Goal: Use online tool/utility: Utilize a website feature to perform a specific function

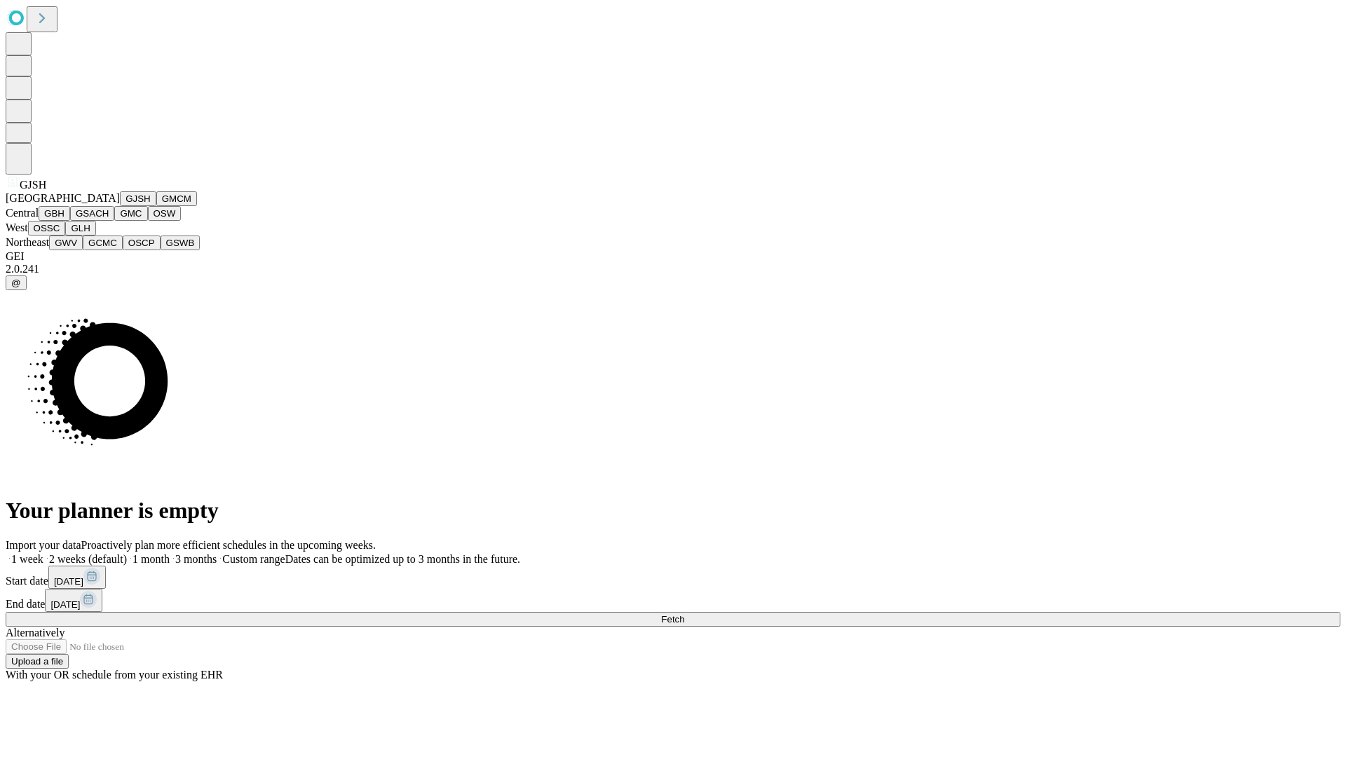
click at [120, 206] on button "GJSH" at bounding box center [138, 198] width 36 height 15
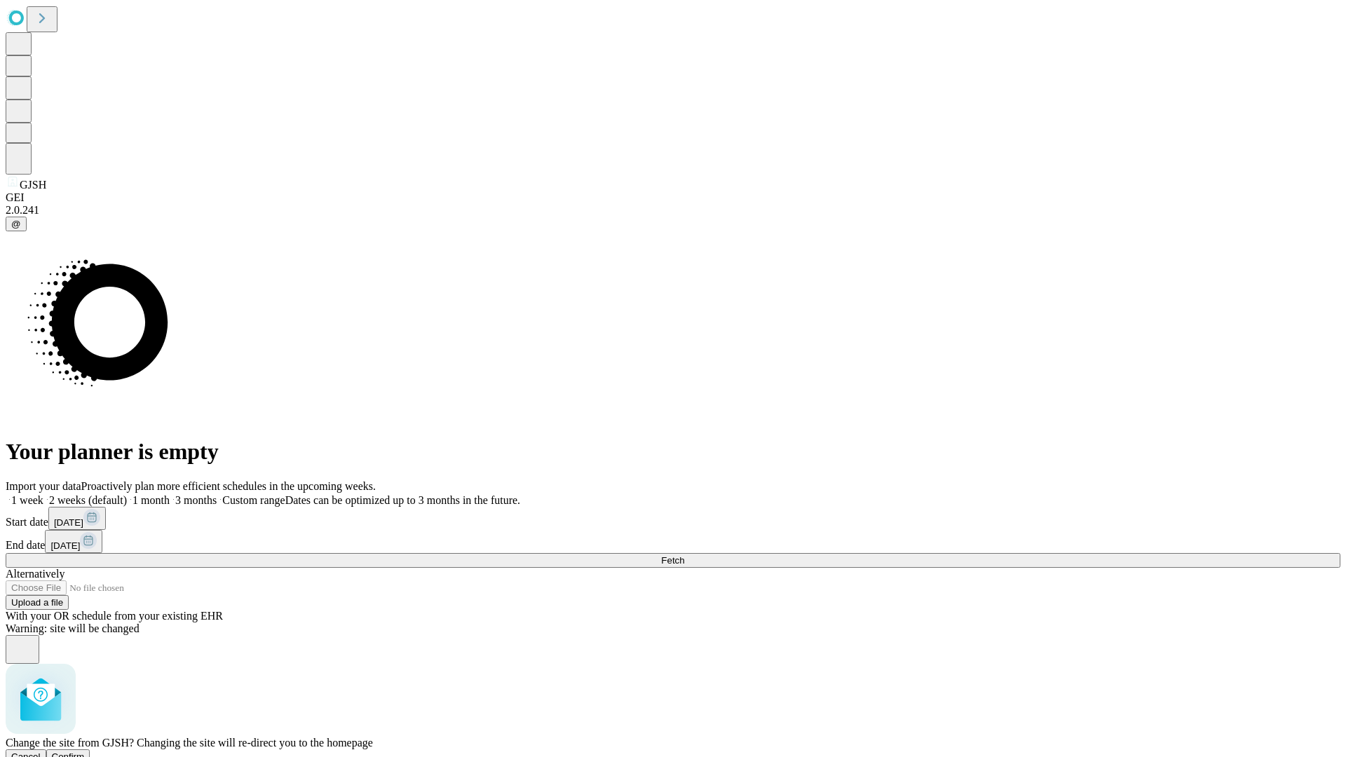
click at [85, 752] on span "Confirm" at bounding box center [68, 757] width 33 height 11
click at [43, 494] on label "1 week" at bounding box center [25, 500] width 38 height 12
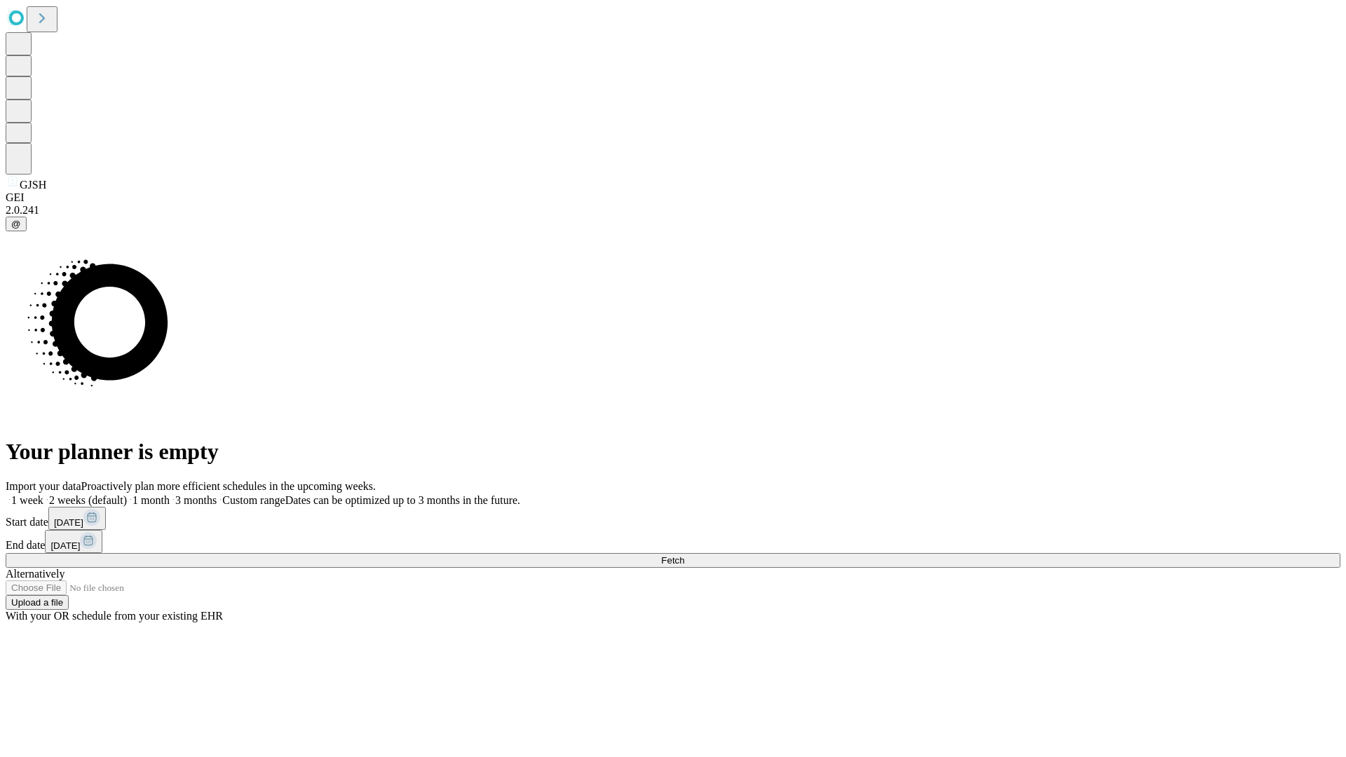
click at [684, 555] on span "Fetch" at bounding box center [672, 560] width 23 height 11
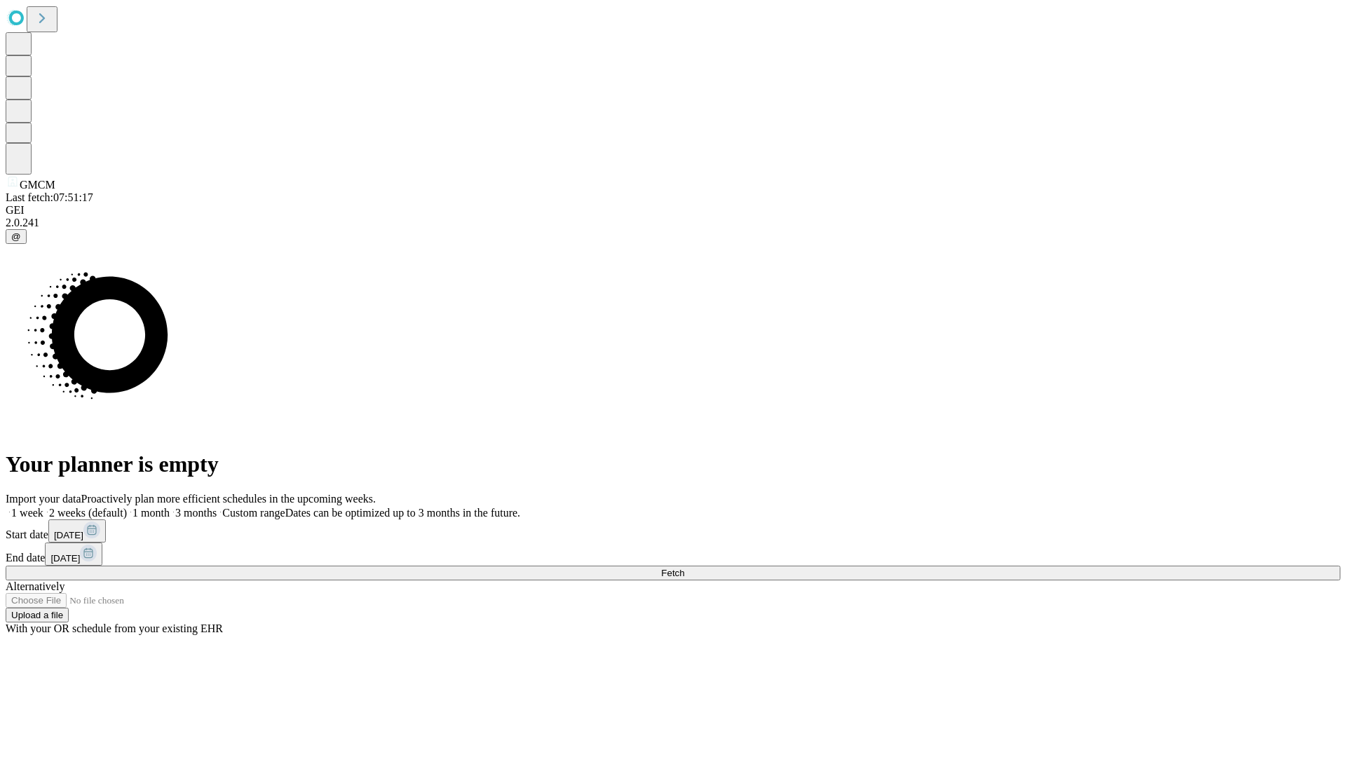
click at [43, 507] on label "1 week" at bounding box center [25, 513] width 38 height 12
click at [684, 568] on span "Fetch" at bounding box center [672, 573] width 23 height 11
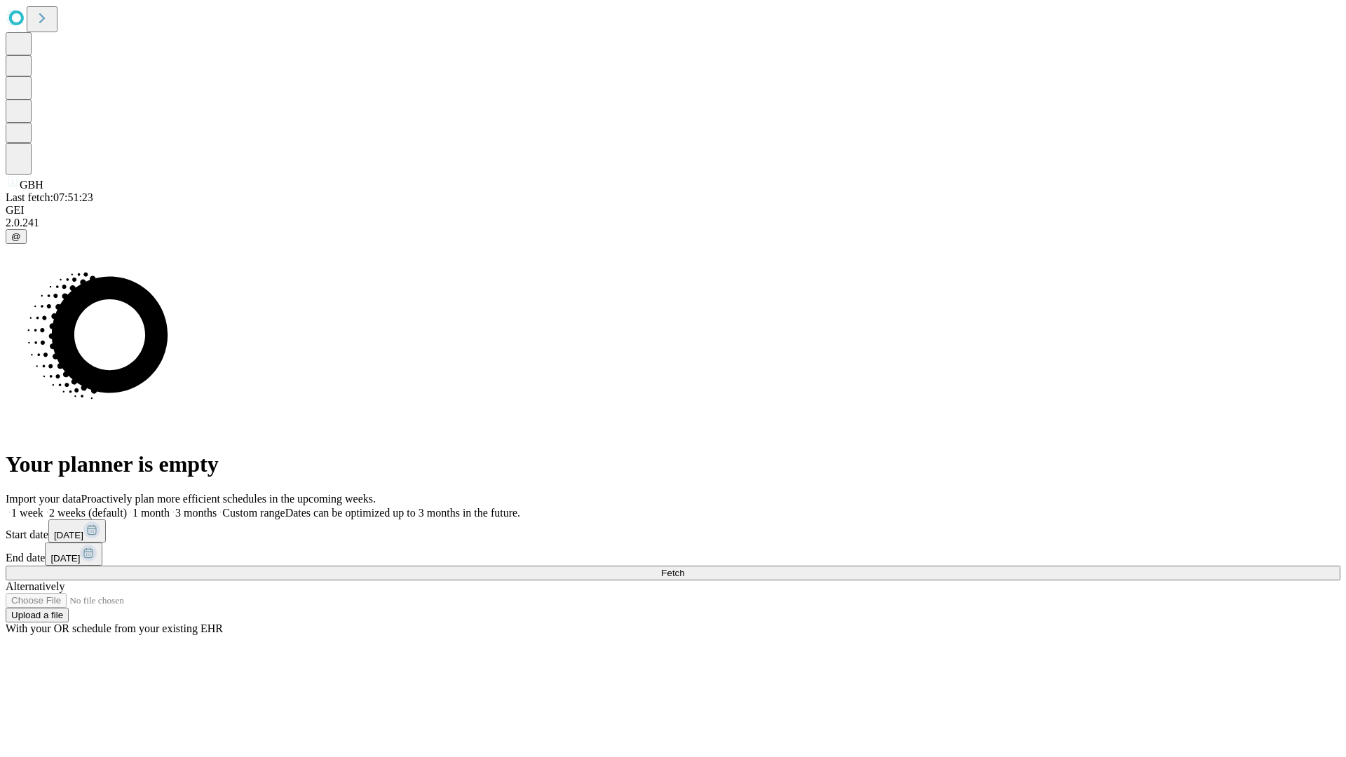
click at [43, 507] on label "1 week" at bounding box center [25, 513] width 38 height 12
click at [684, 568] on span "Fetch" at bounding box center [672, 573] width 23 height 11
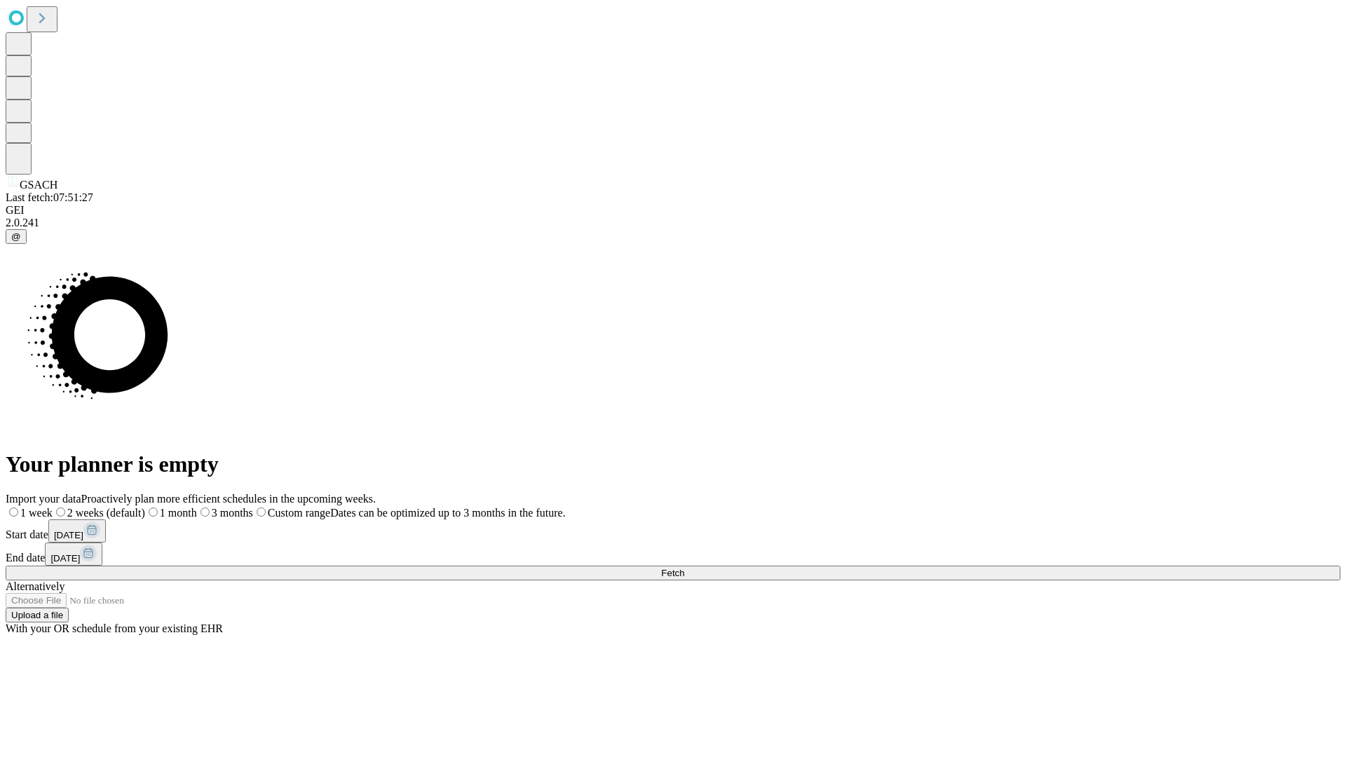
click at [53, 507] on label "1 week" at bounding box center [29, 513] width 47 height 12
click at [684, 568] on span "Fetch" at bounding box center [672, 573] width 23 height 11
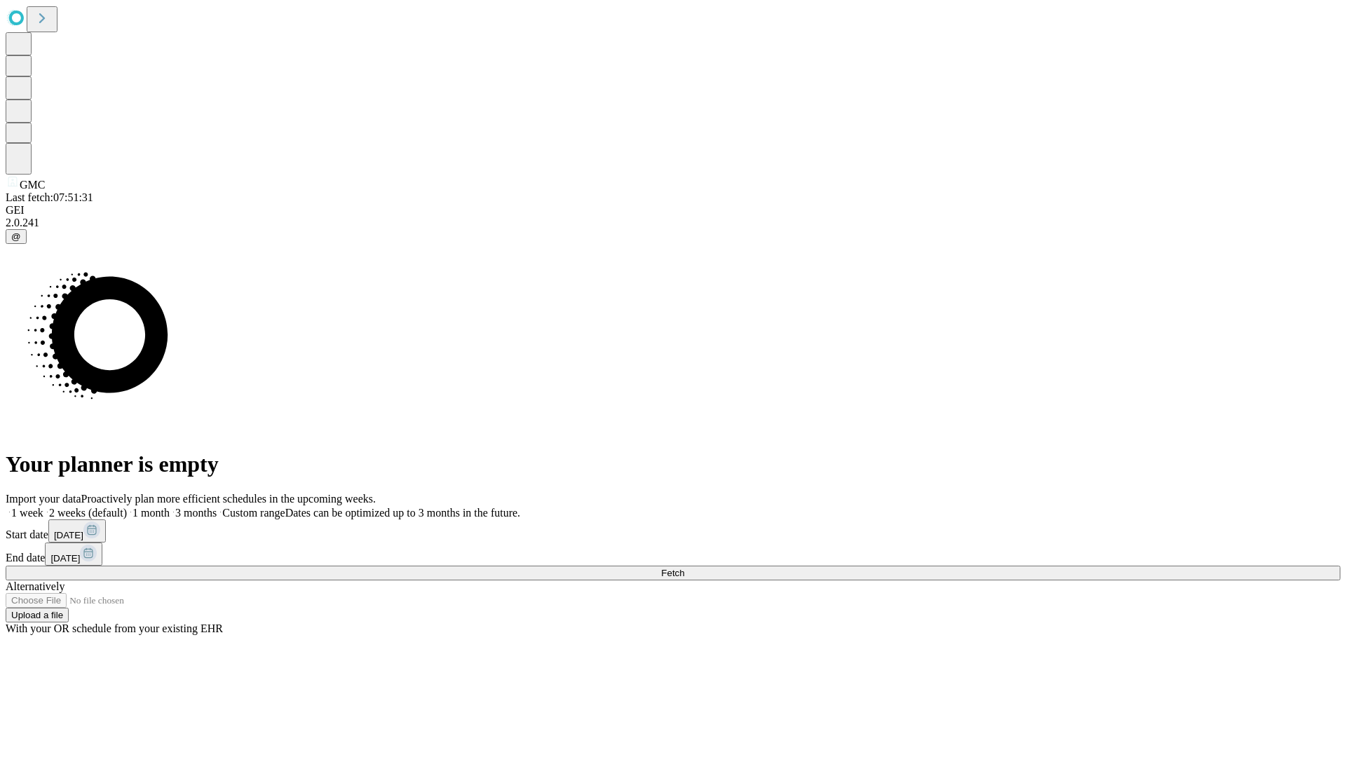
click at [43, 507] on label "1 week" at bounding box center [25, 513] width 38 height 12
click at [684, 568] on span "Fetch" at bounding box center [672, 573] width 23 height 11
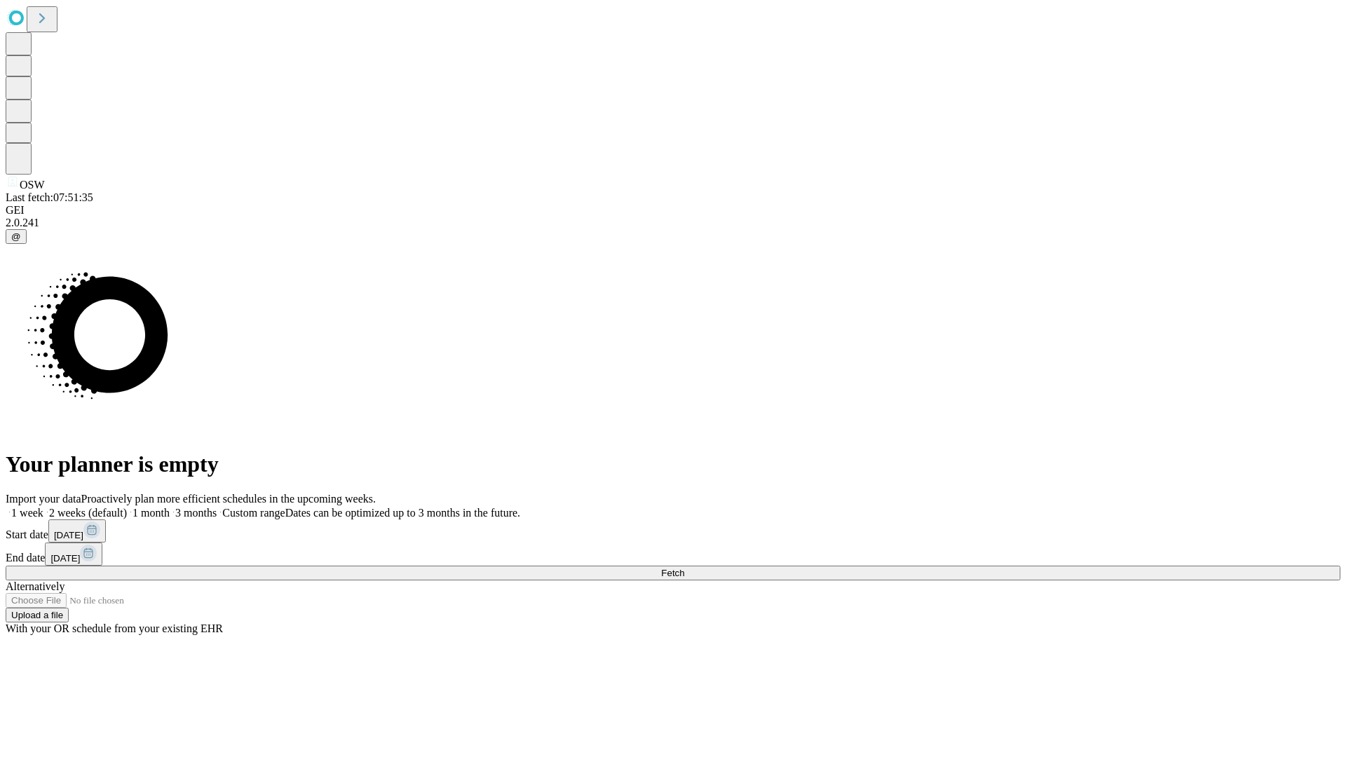
click at [43, 507] on label "1 week" at bounding box center [25, 513] width 38 height 12
click at [684, 568] on span "Fetch" at bounding box center [672, 573] width 23 height 11
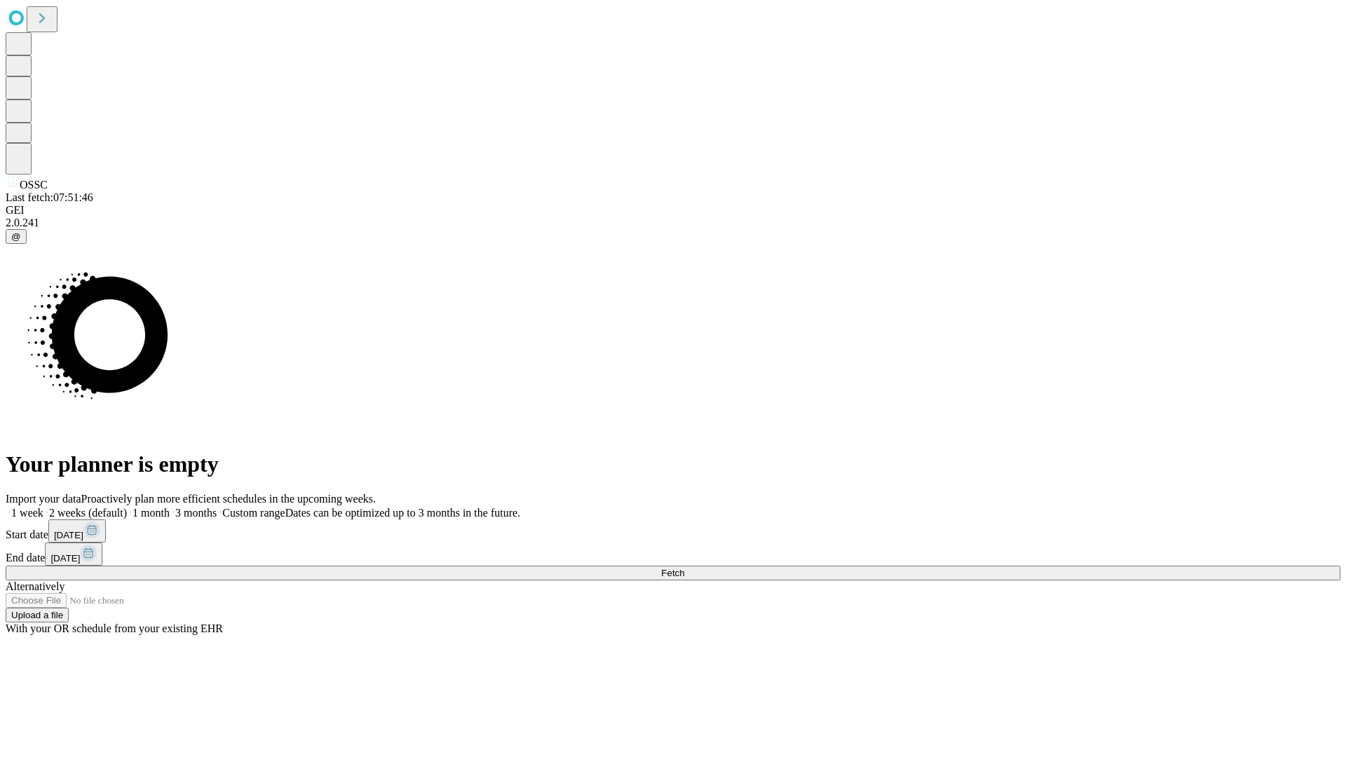
click at [43, 507] on label "1 week" at bounding box center [25, 513] width 38 height 12
click at [684, 568] on span "Fetch" at bounding box center [672, 573] width 23 height 11
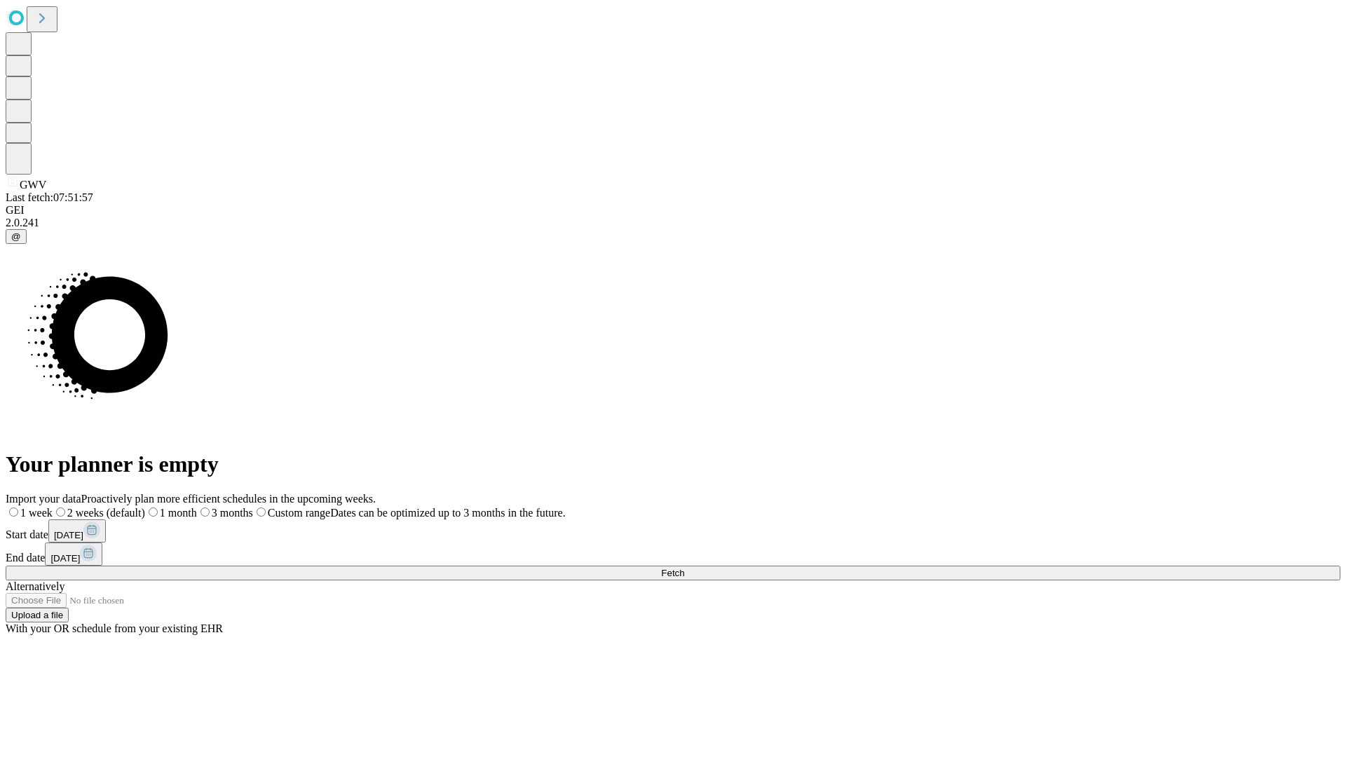
click at [53, 507] on label "1 week" at bounding box center [29, 513] width 47 height 12
click at [684, 568] on span "Fetch" at bounding box center [672, 573] width 23 height 11
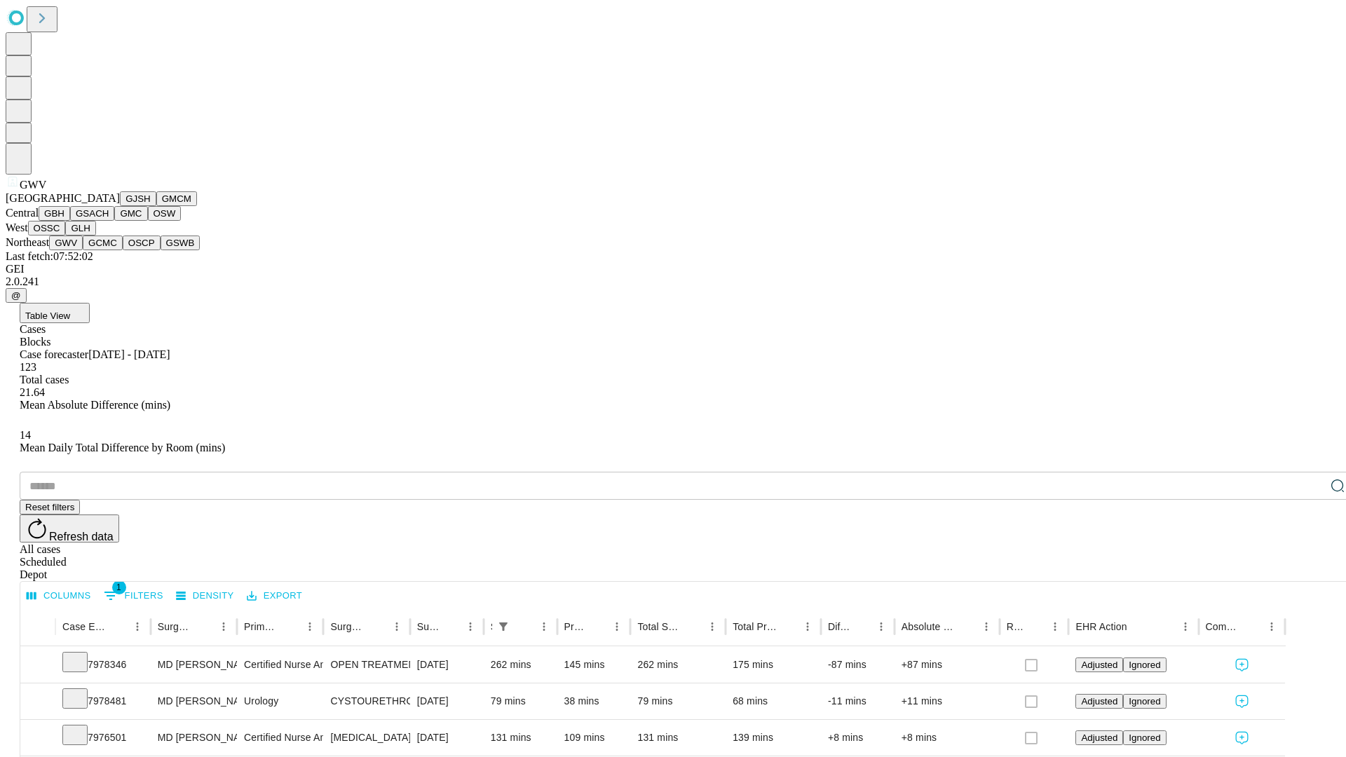
click at [109, 250] on button "GCMC" at bounding box center [103, 243] width 40 height 15
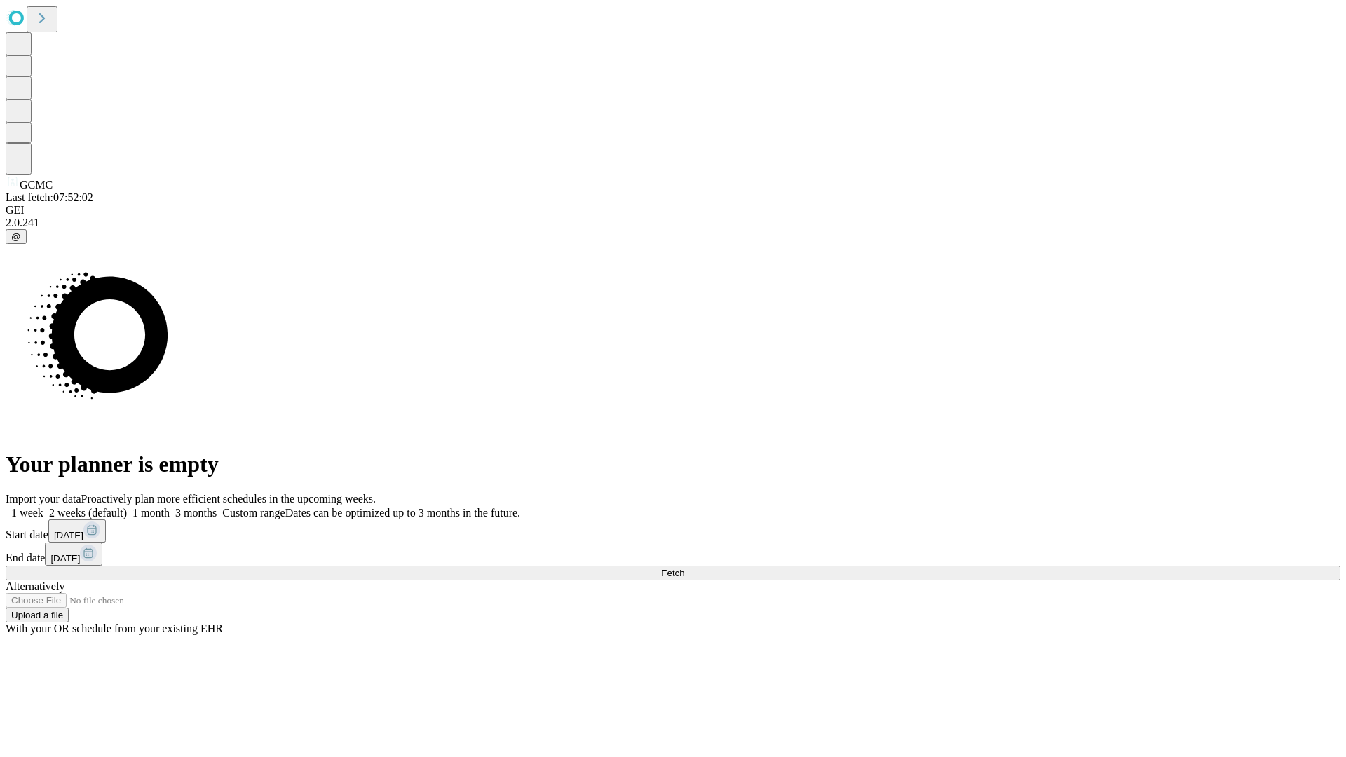
click at [43, 507] on label "1 week" at bounding box center [25, 513] width 38 height 12
click at [684, 568] on span "Fetch" at bounding box center [672, 573] width 23 height 11
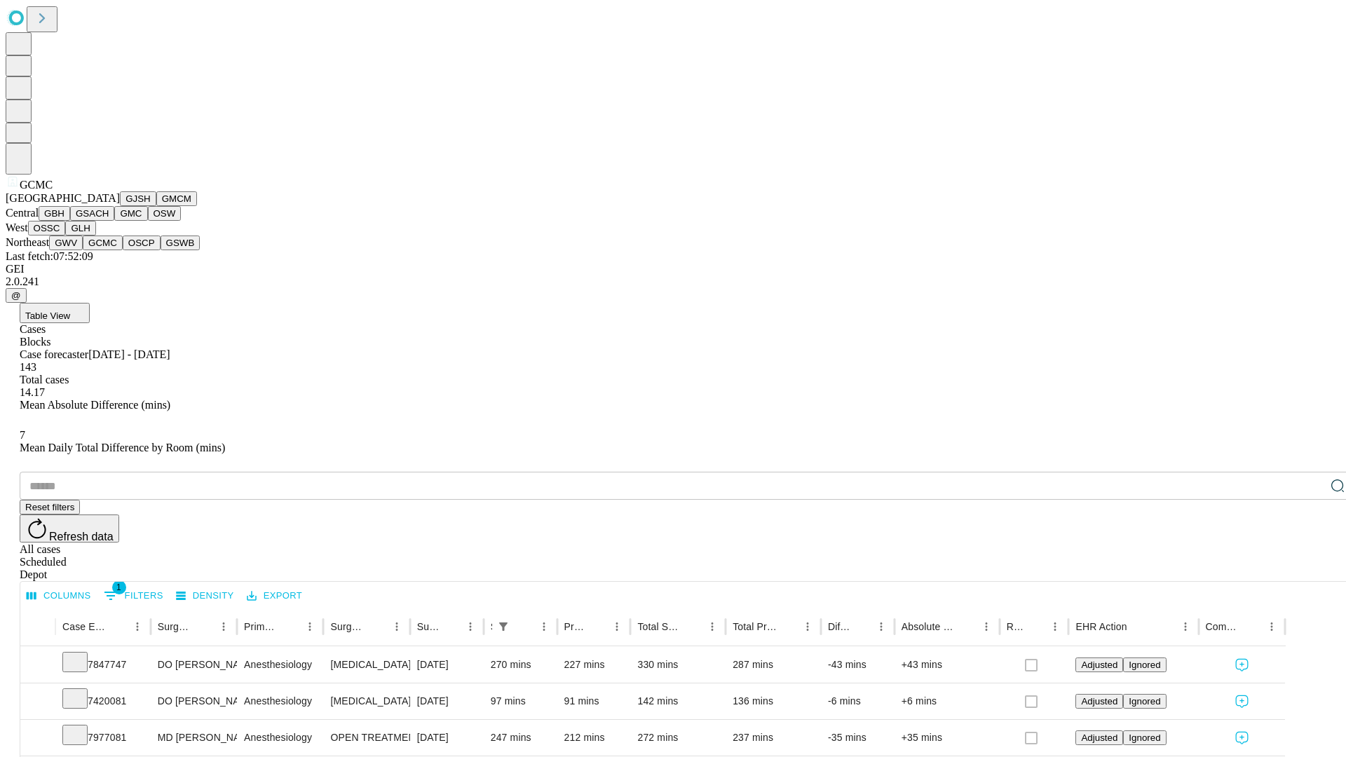
click at [123, 250] on button "OSCP" at bounding box center [142, 243] width 38 height 15
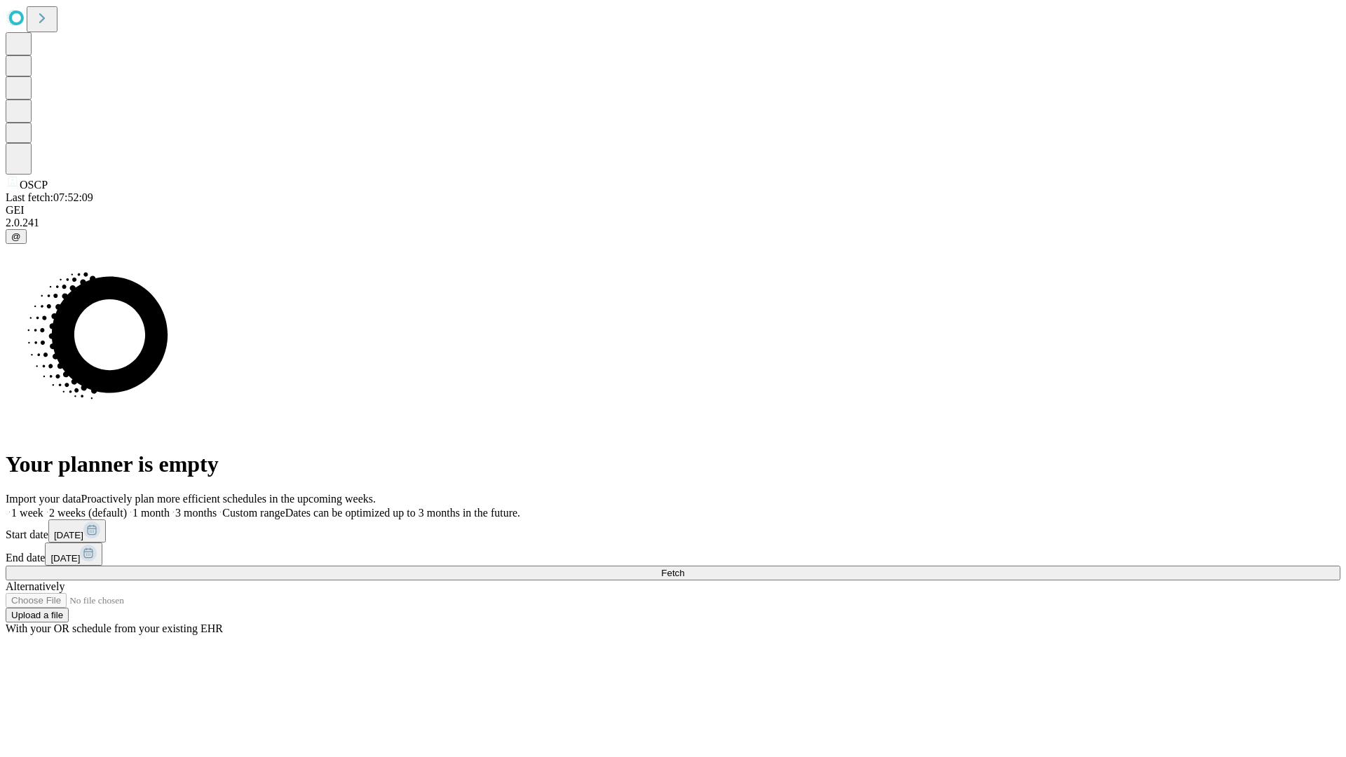
click at [43, 507] on label "1 week" at bounding box center [25, 513] width 38 height 12
click at [684, 568] on span "Fetch" at bounding box center [672, 573] width 23 height 11
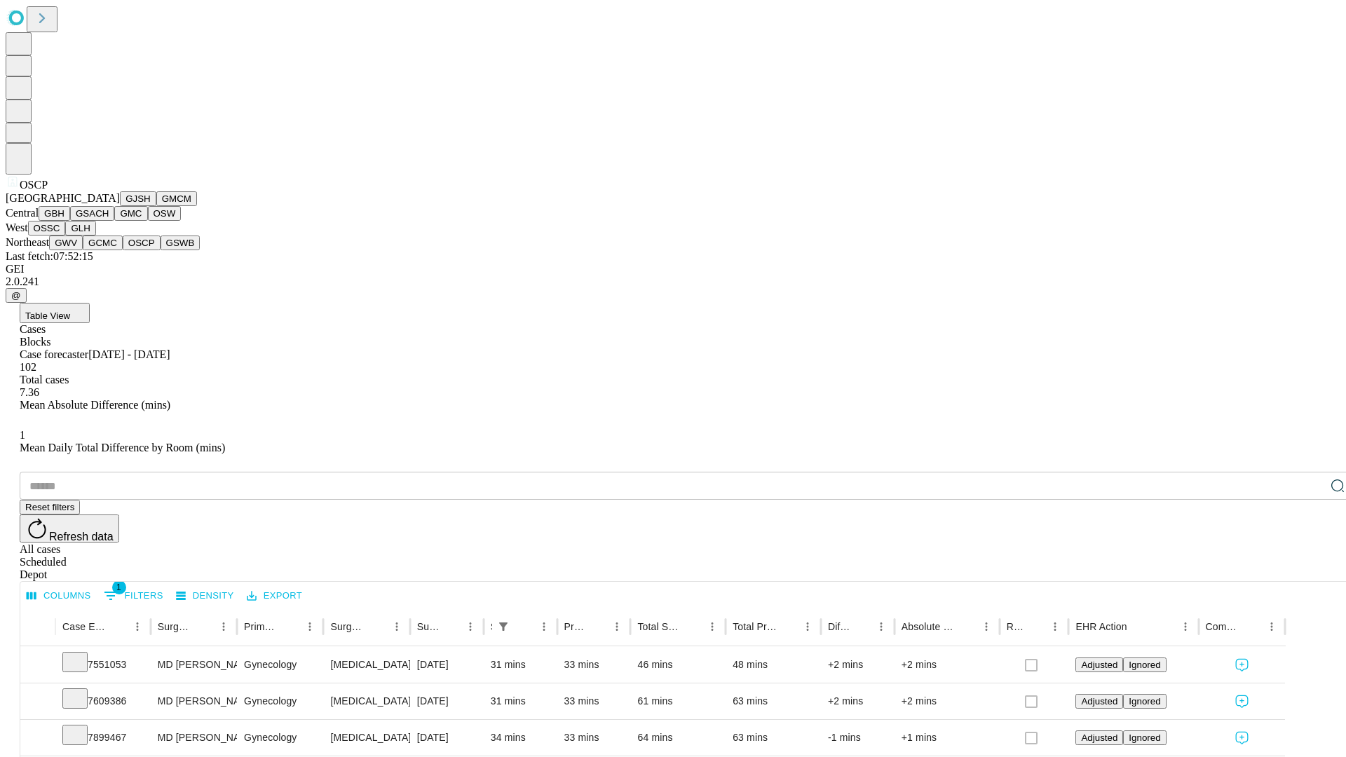
click at [161, 250] on button "GSWB" at bounding box center [181, 243] width 40 height 15
